Goal: Transaction & Acquisition: Purchase product/service

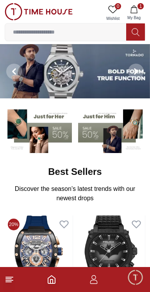
click at [132, 280] on span "Minimize live chat window" at bounding box center [135, 277] width 23 height 23
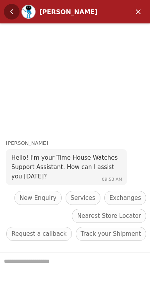
click at [15, 14] on em "Back" at bounding box center [12, 12] width 16 height 16
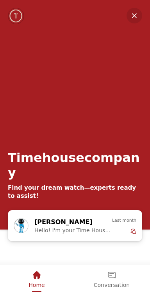
click at [45, 275] on div "Home" at bounding box center [37, 275] width 16 height 13
click at [9, 19] on img "Company logo" at bounding box center [16, 16] width 15 height 16
click at [137, 12] on em "Minimize" at bounding box center [135, 16] width 16 height 16
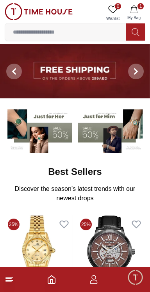
click at [132, 12] on icon "button" at bounding box center [134, 9] width 8 height 8
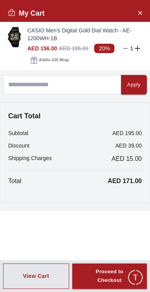
click at [3, 15] on div "My Cart" at bounding box center [75, 13] width 150 height 17
click at [141, 7] on button "Close Account" at bounding box center [140, 12] width 12 height 12
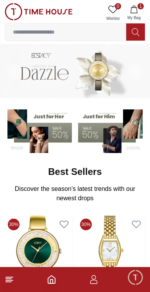
click at [136, 281] on span "Minimize live chat window" at bounding box center [135, 277] width 23 height 23
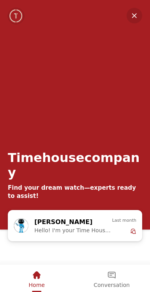
click at [134, 19] on em "Minimize" at bounding box center [135, 16] width 16 height 16
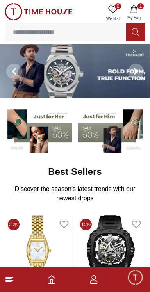
click at [0, 284] on footer "1" at bounding box center [75, 279] width 150 height 25
click at [12, 279] on icon at bounding box center [9, 279] width 9 height 9
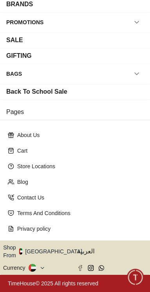
scroll to position [146, 0]
click at [64, 249] on button "Shop From [GEOGRAPHIC_DATA]" at bounding box center [45, 252] width 85 height 16
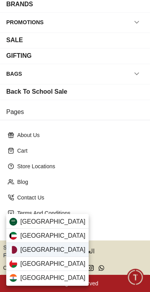
click at [42, 251] on div "[GEOGRAPHIC_DATA]" at bounding box center [47, 250] width 82 height 14
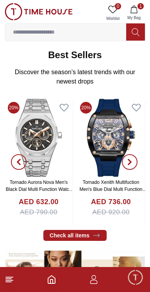
scroll to position [118, 0]
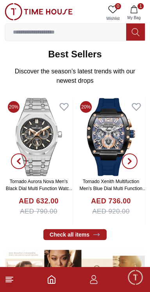
click at [55, 280] on icon "Home" at bounding box center [51, 280] width 7 height 8
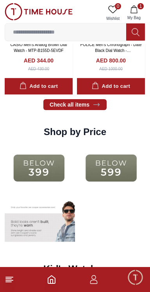
scroll to position [844, 0]
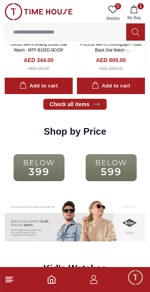
click at [85, 32] on input at bounding box center [65, 32] width 121 height 16
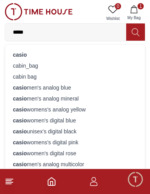
click at [43, 34] on input "*****" at bounding box center [65, 32] width 121 height 16
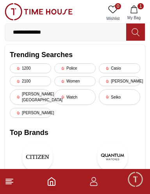
type input "**********"
click at [133, 37] on icon at bounding box center [136, 32] width 8 height 9
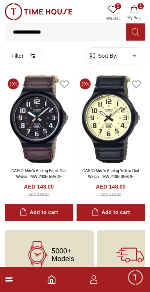
scroll to position [1, 0]
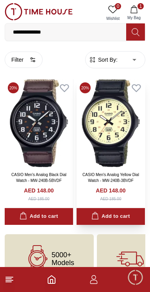
click at [117, 150] on img at bounding box center [111, 123] width 68 height 88
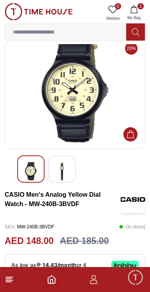
scroll to position [20, 0]
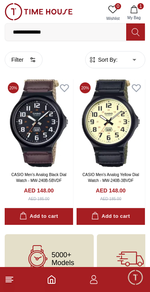
scroll to position [36, 0]
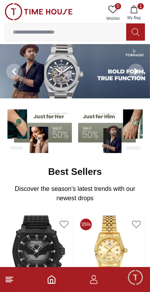
click at [10, 276] on icon at bounding box center [9, 279] width 9 height 9
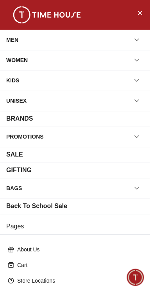
scroll to position [146, 0]
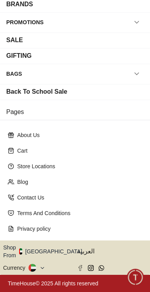
click at [63, 247] on button "Shop From [GEOGRAPHIC_DATA]" at bounding box center [45, 252] width 85 height 16
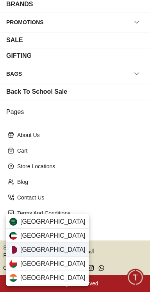
click at [41, 250] on div "[GEOGRAPHIC_DATA]" at bounding box center [47, 250] width 82 height 14
